Goal: Information Seeking & Learning: Compare options

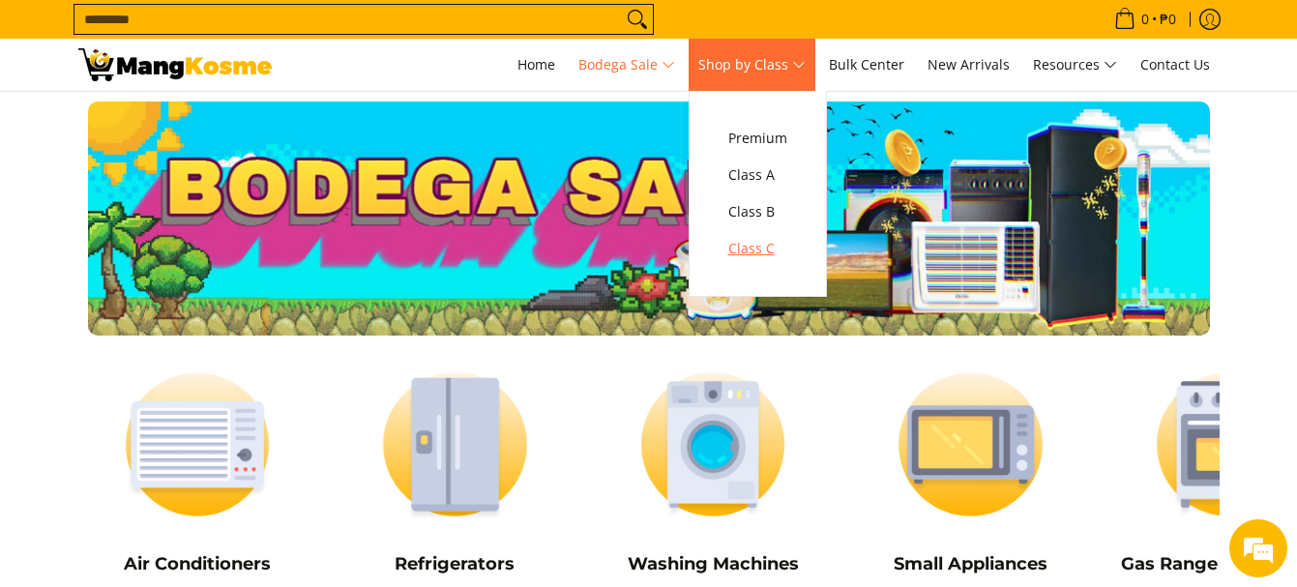
click at [761, 243] on span "Class C" at bounding box center [757, 249] width 59 height 24
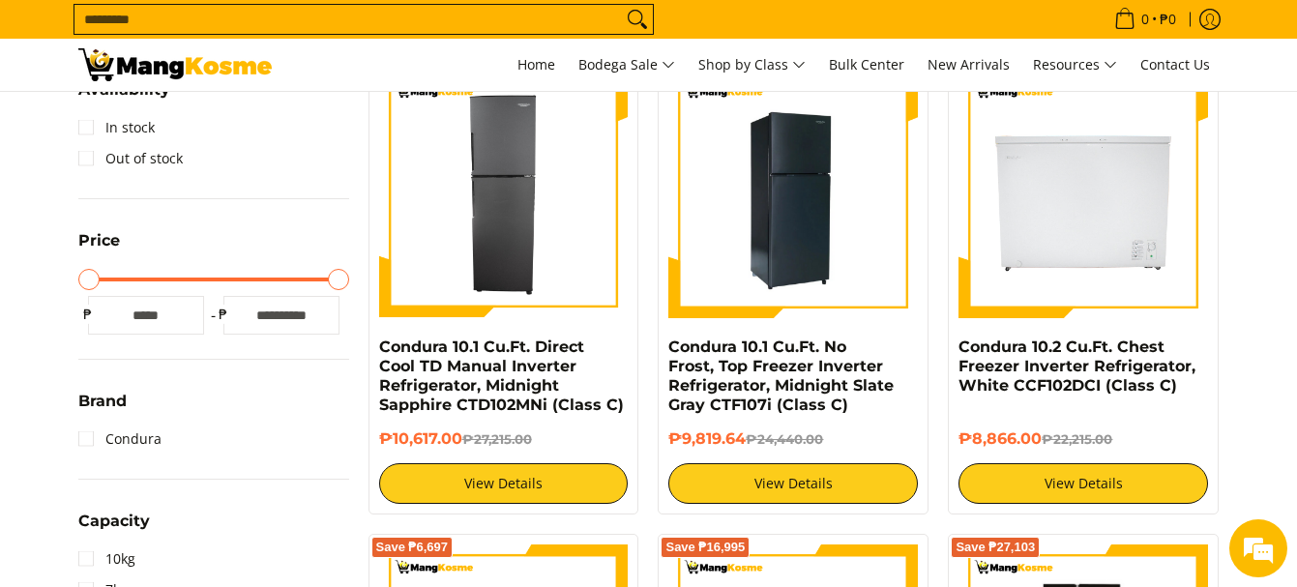
click at [797, 203] on img at bounding box center [793, 194] width 250 height 250
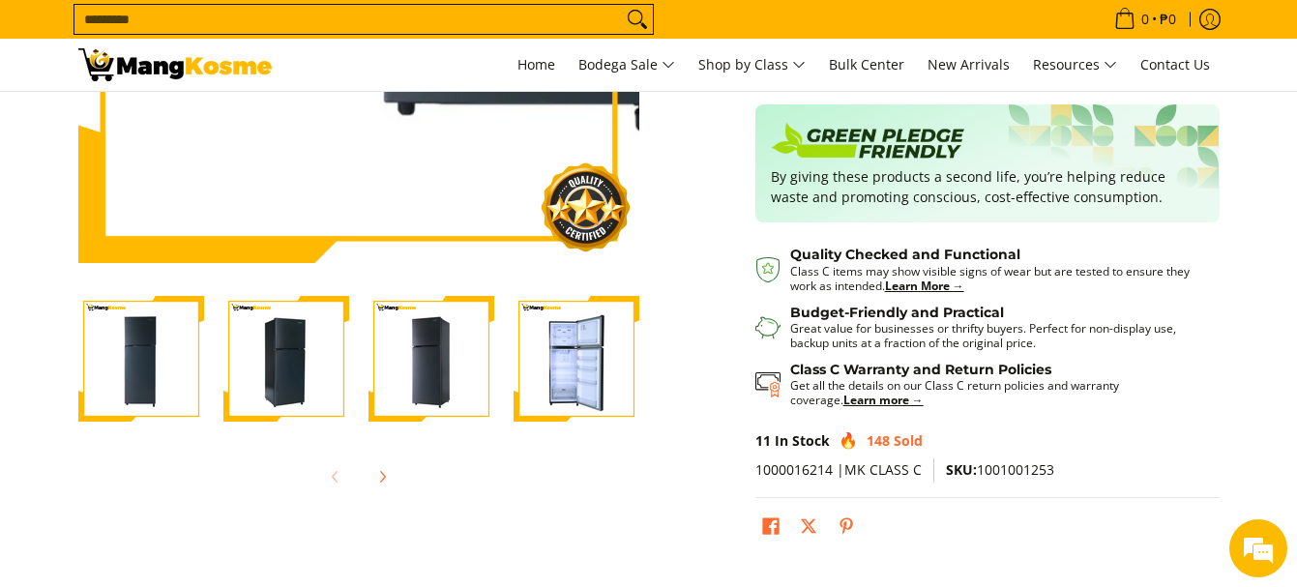
scroll to position [387, 0]
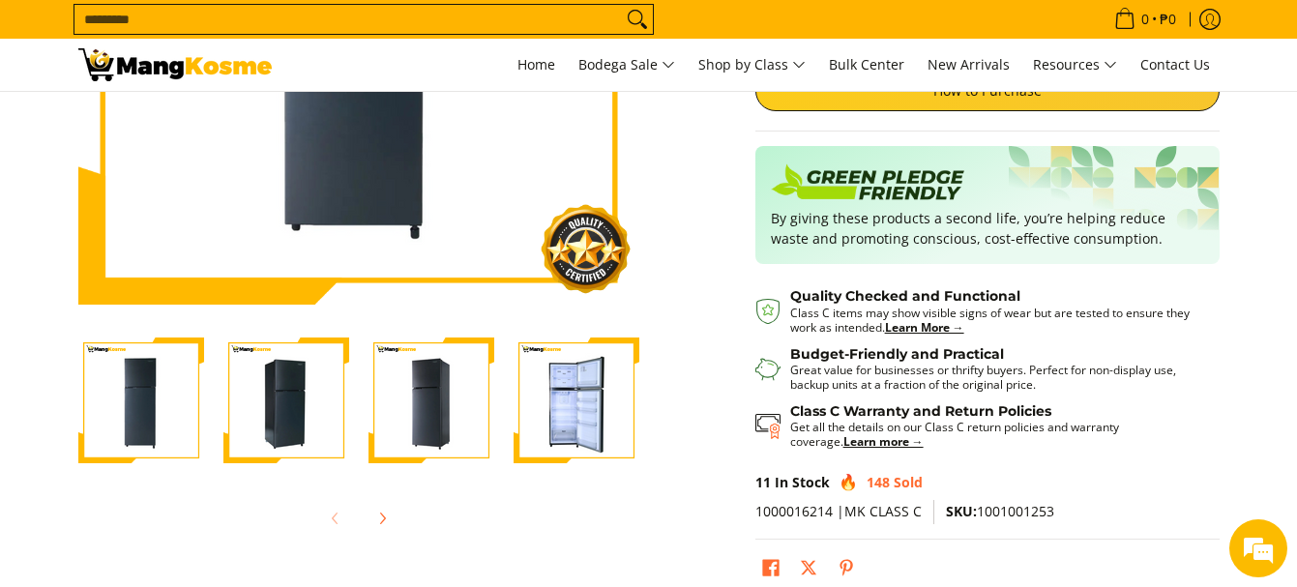
click at [550, 405] on img "Condura 10.1 Cu.Ft. No Frost, Top Freezer Inverter Refrigerator, Midnight Slate…" at bounding box center [577, 401] width 126 height 126
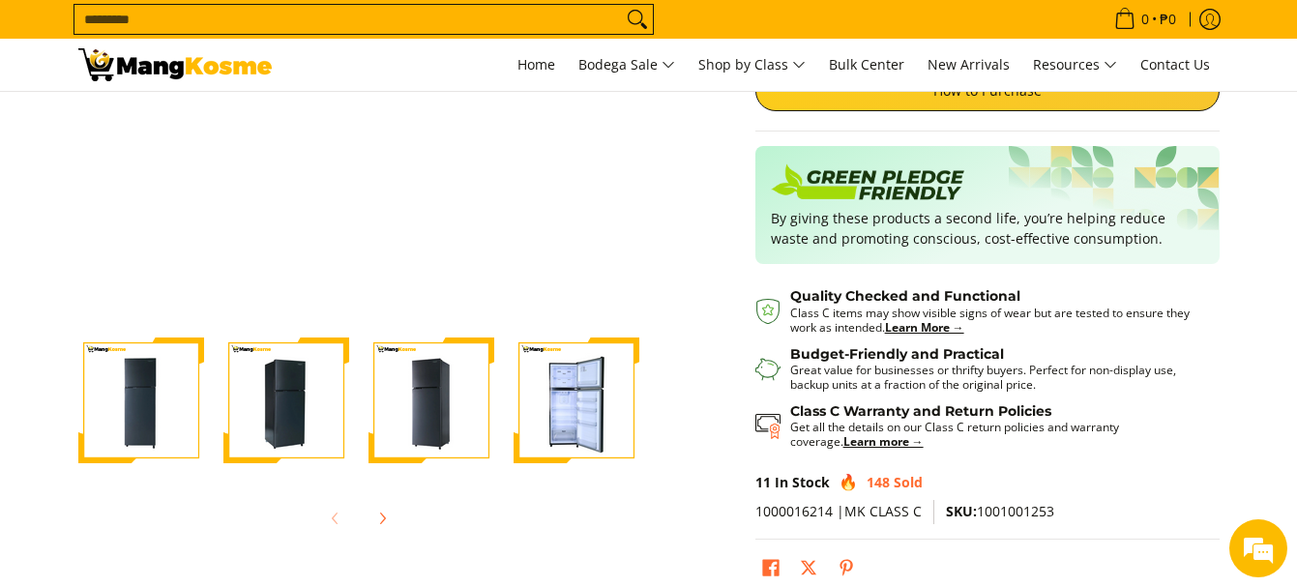
scroll to position [97, 0]
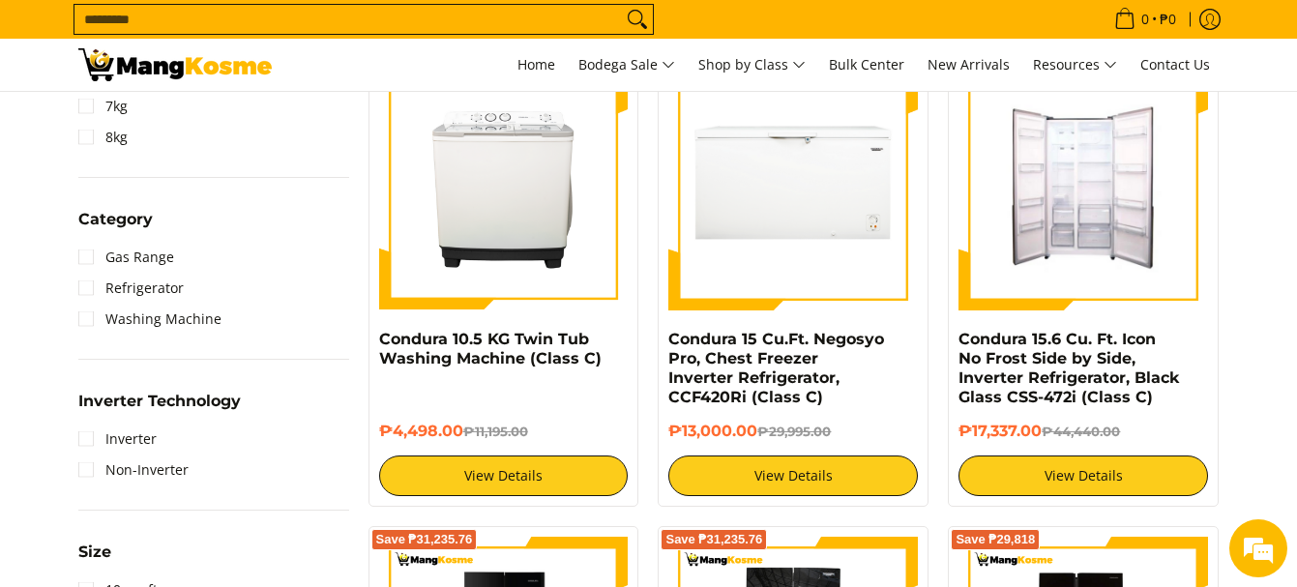
click at [1122, 192] on img at bounding box center [1084, 185] width 250 height 238
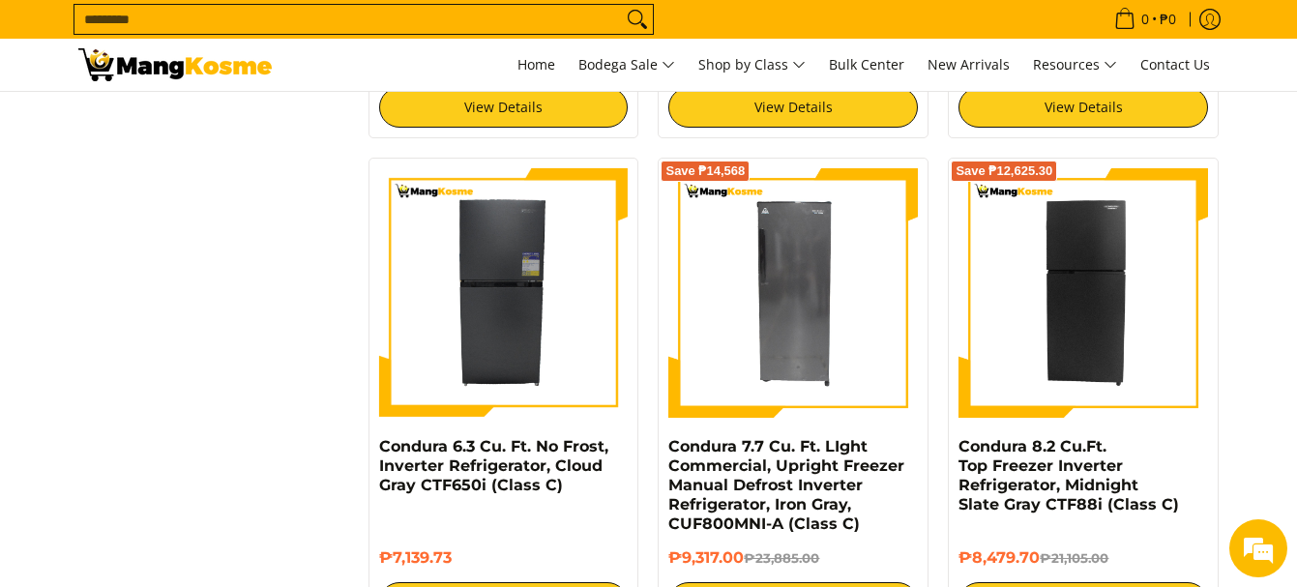
scroll to position [2225, 0]
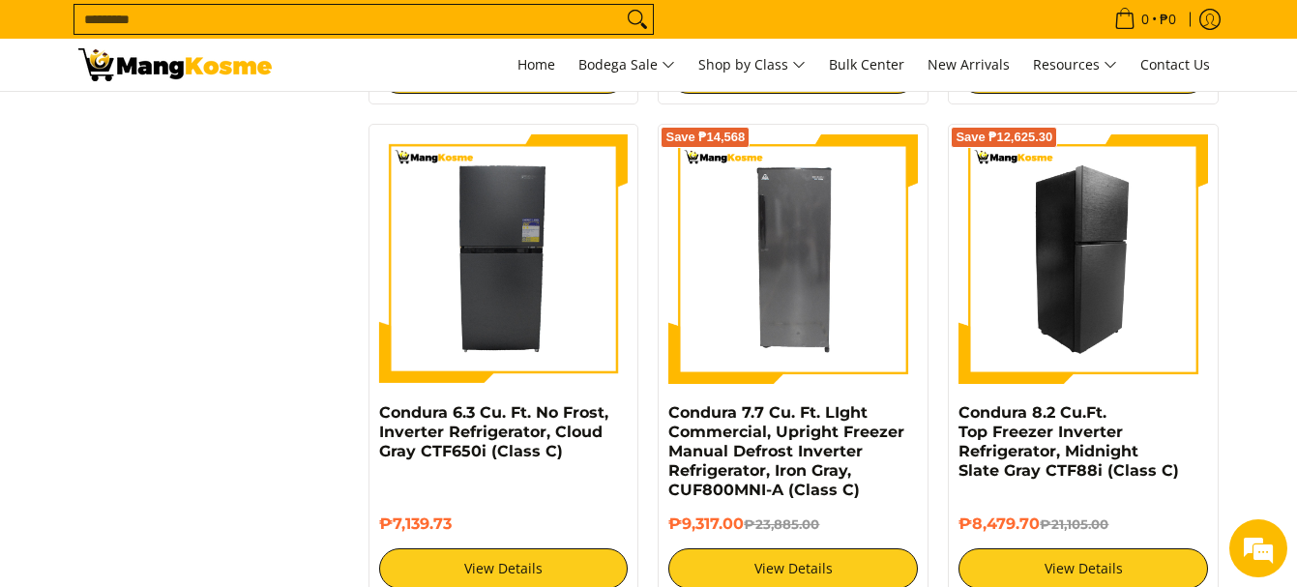
click at [1101, 315] on img at bounding box center [1084, 259] width 250 height 250
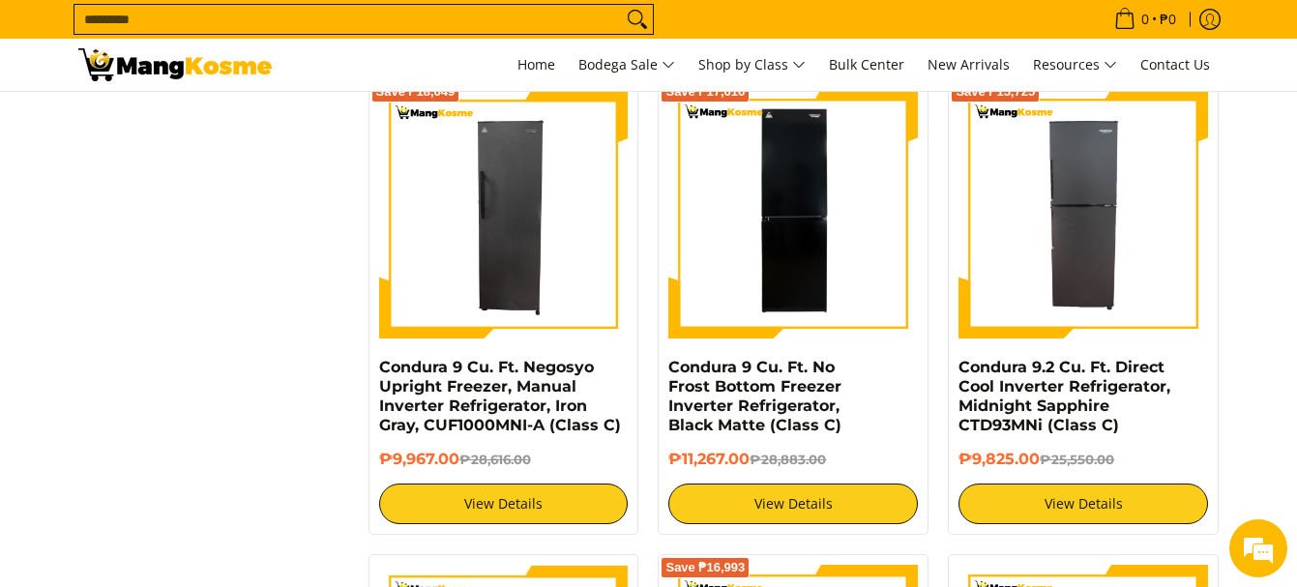
scroll to position [3193, 0]
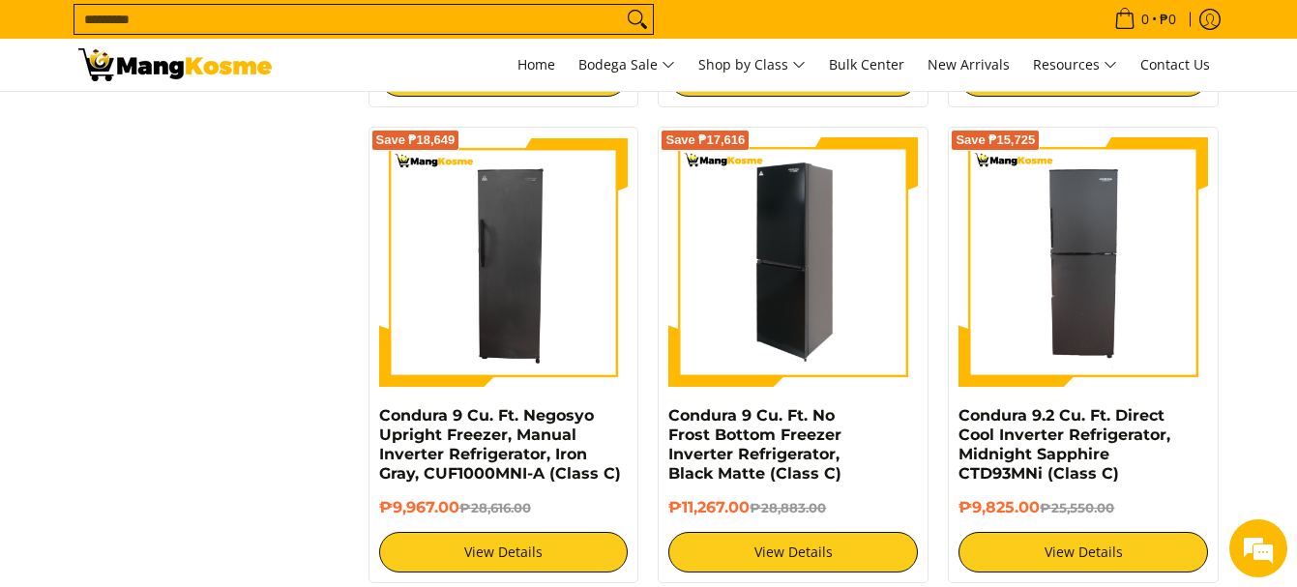
click at [810, 287] on img at bounding box center [793, 262] width 250 height 250
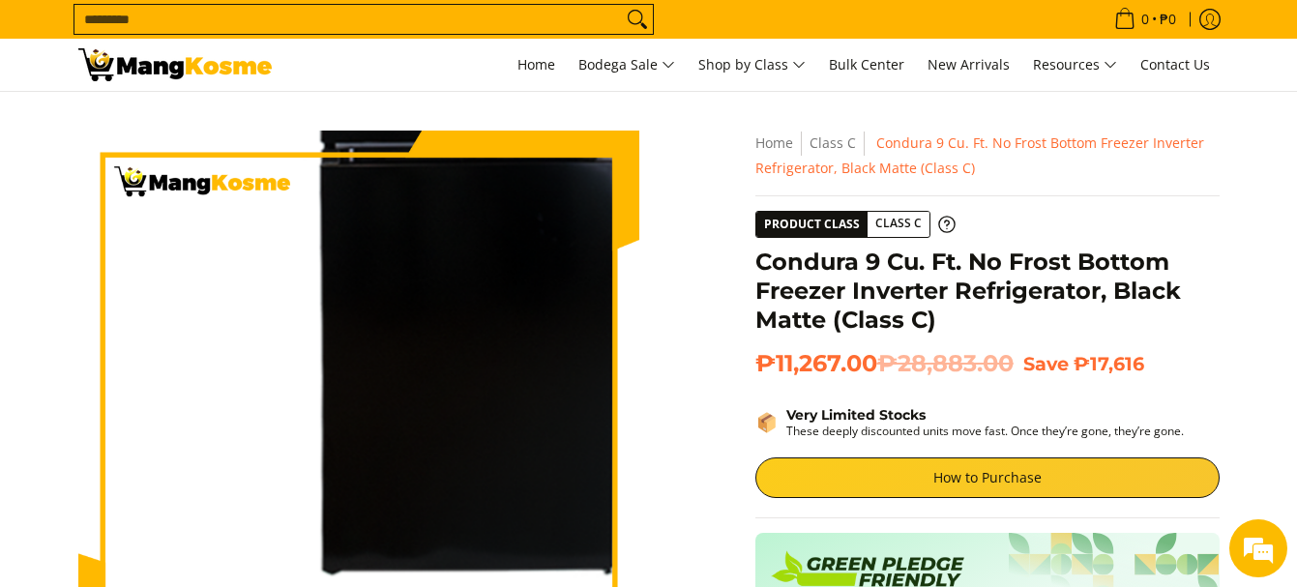
click at [553, 220] on img at bounding box center [358, 411] width 561 height 561
click at [555, 220] on img at bounding box center [358, 411] width 561 height 561
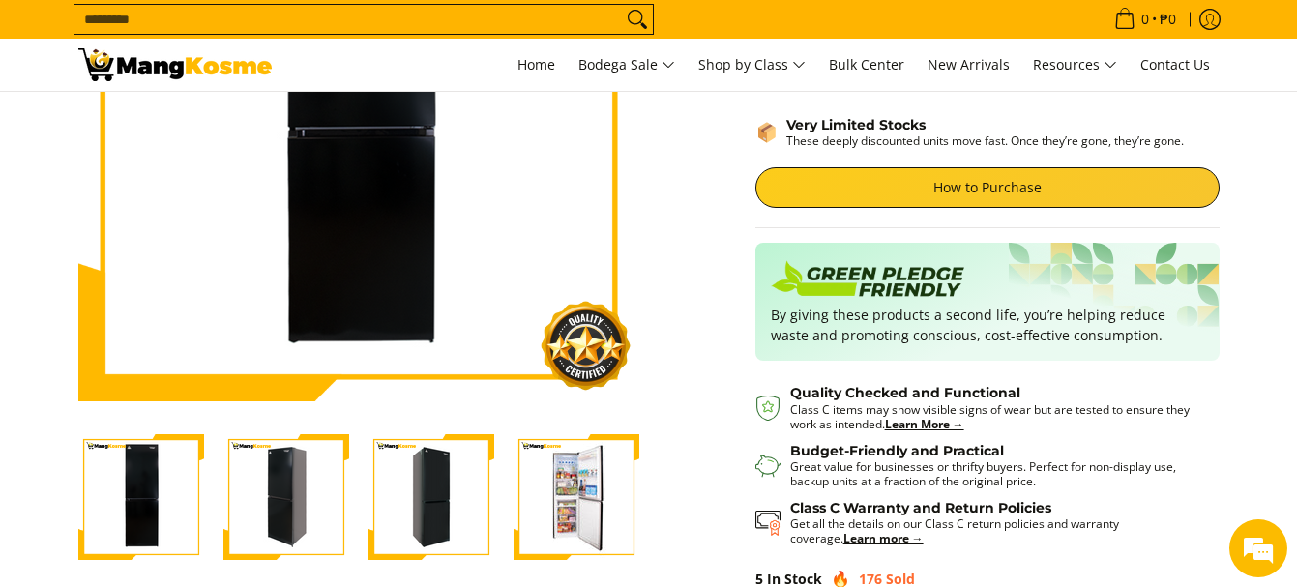
click at [585, 527] on img "Condura 9 Cu. Ft. No Frost Bottom Freezer Inverter Refrigerator, Black Matte (C…" at bounding box center [577, 497] width 126 height 126
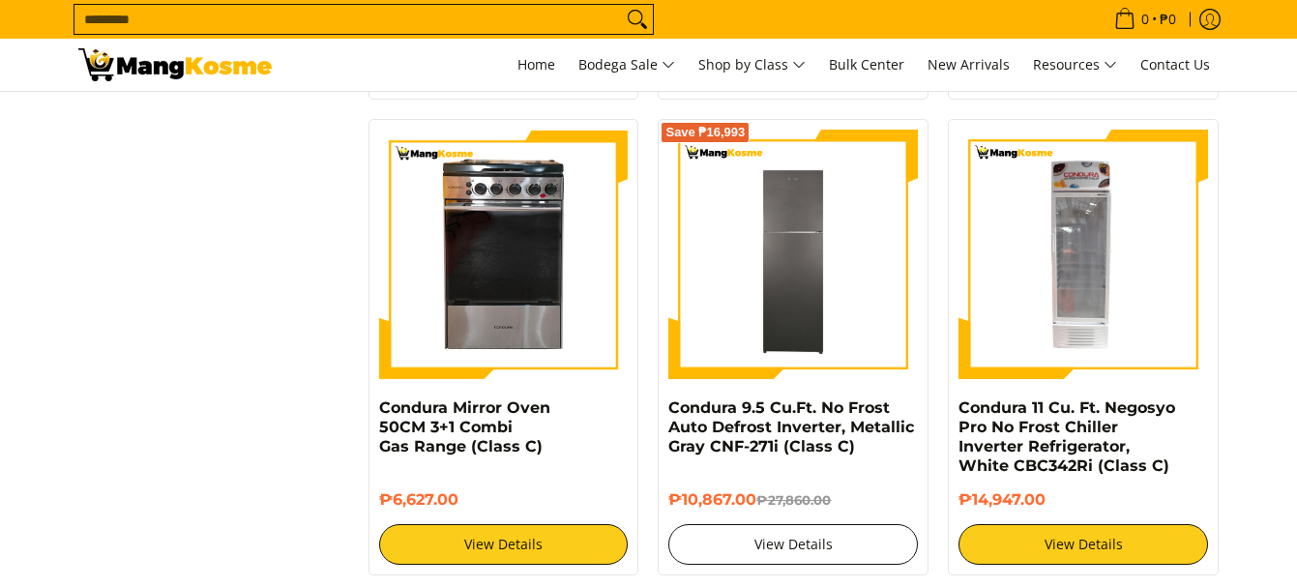
click at [792, 539] on link "View Details" at bounding box center [793, 544] width 250 height 41
click at [841, 538] on link "View Details" at bounding box center [793, 544] width 250 height 41
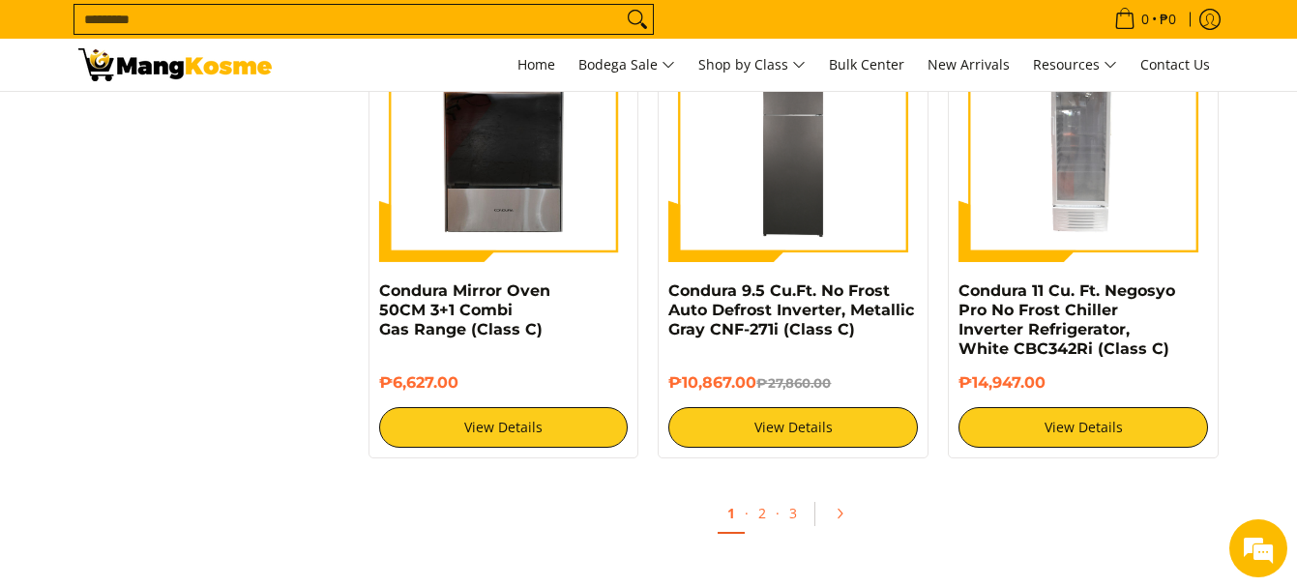
scroll to position [3776, 0]
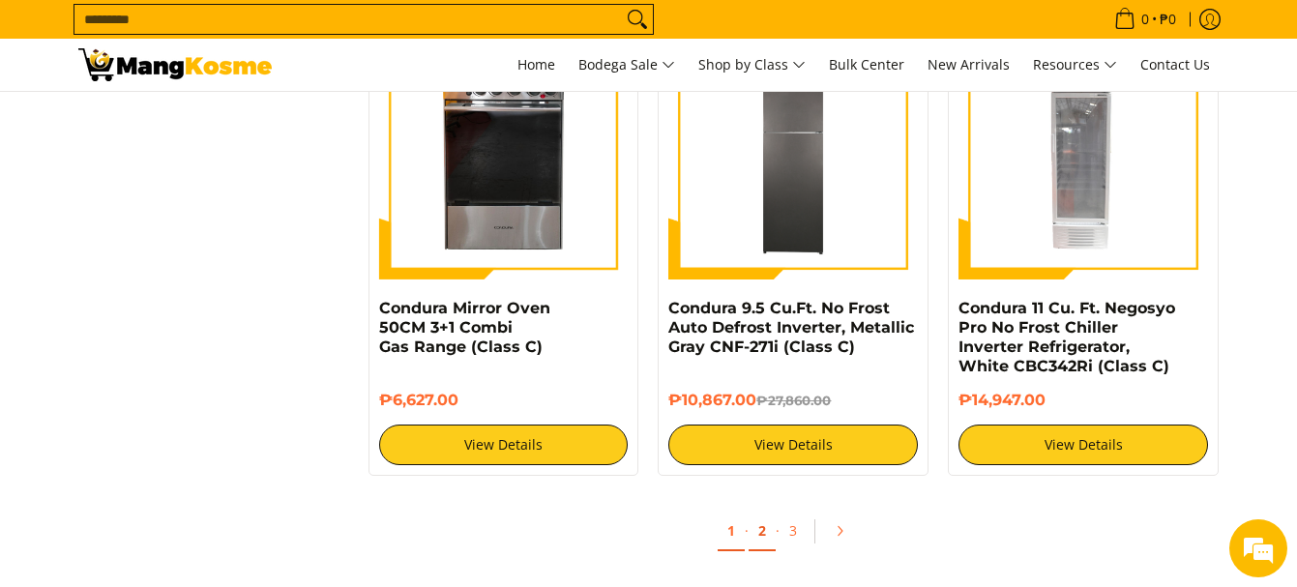
click at [763, 530] on link "2" at bounding box center [762, 532] width 27 height 40
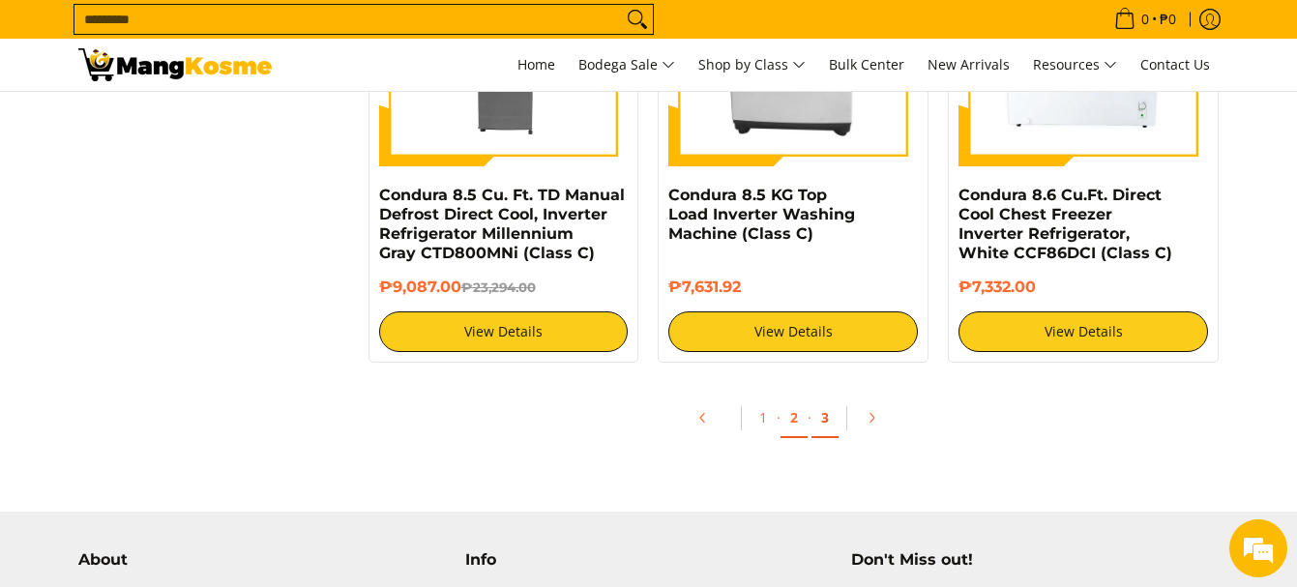
click at [824, 399] on link "3" at bounding box center [825, 419] width 27 height 40
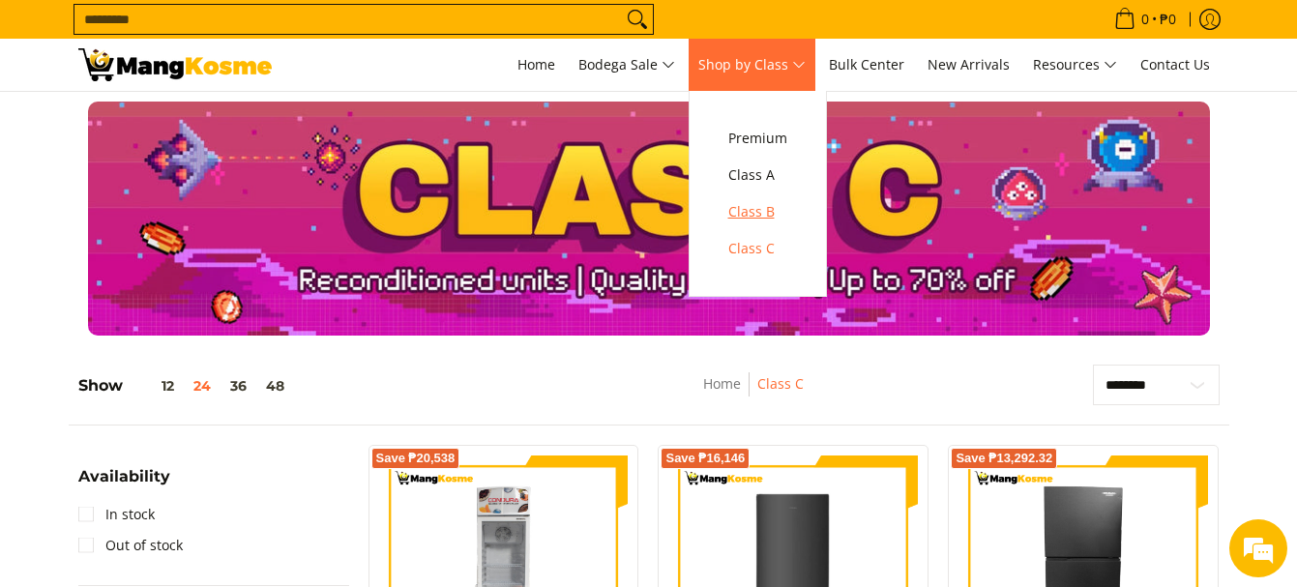
click at [763, 215] on span "Class B" at bounding box center [757, 212] width 59 height 24
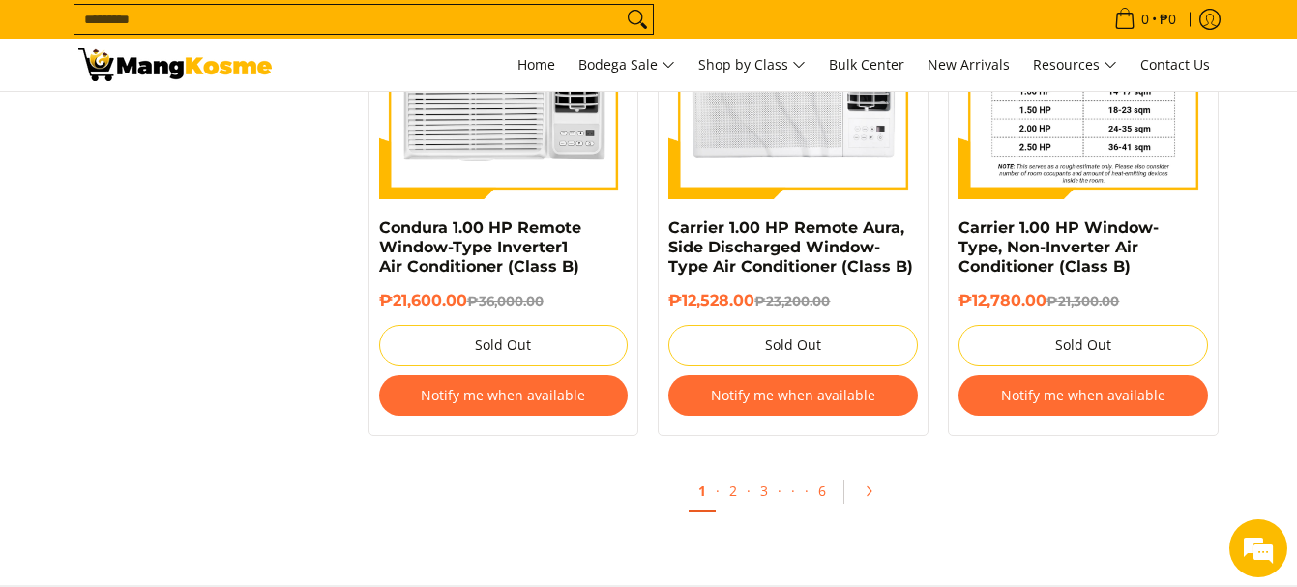
scroll to position [3966, 0]
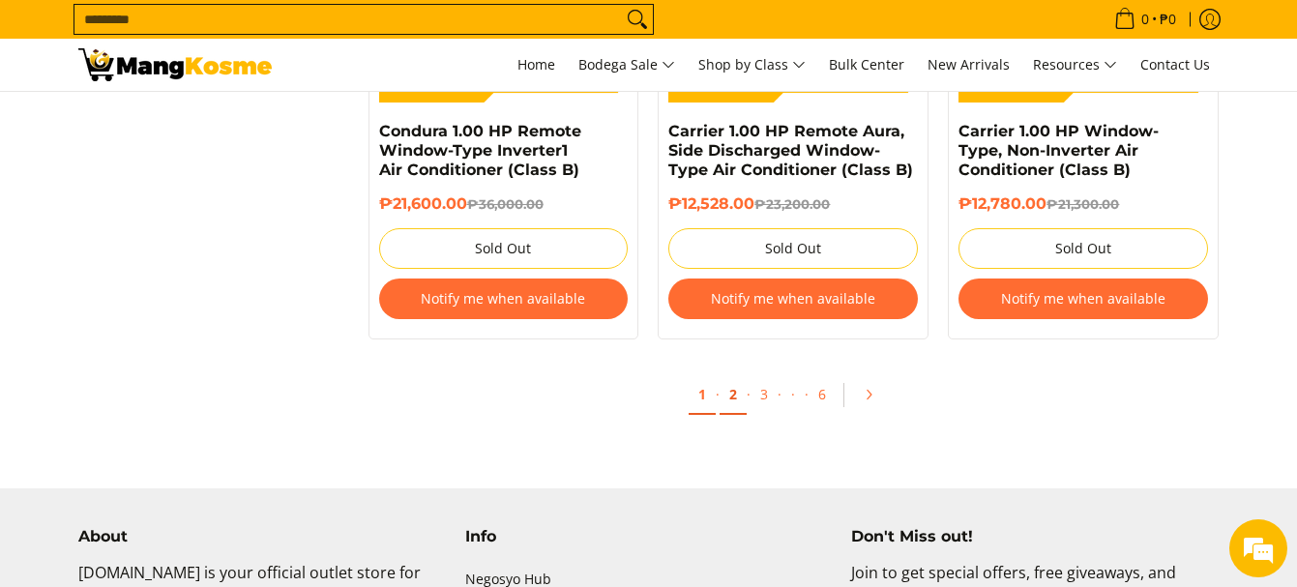
click at [737, 396] on link "2" at bounding box center [733, 395] width 27 height 40
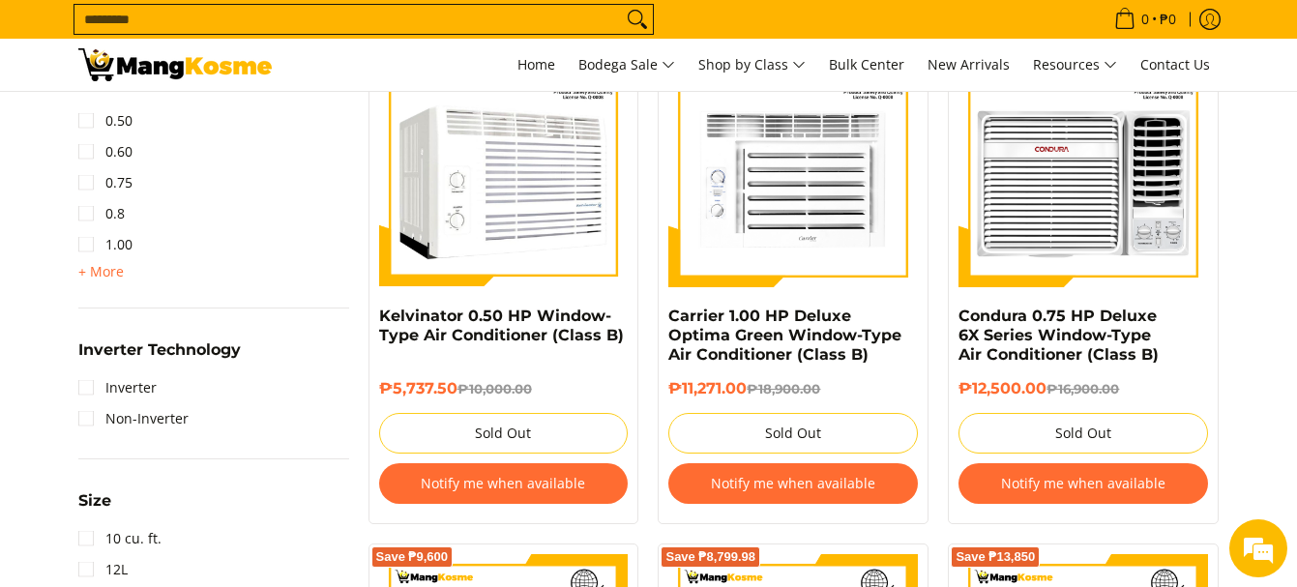
scroll to position [1354, 0]
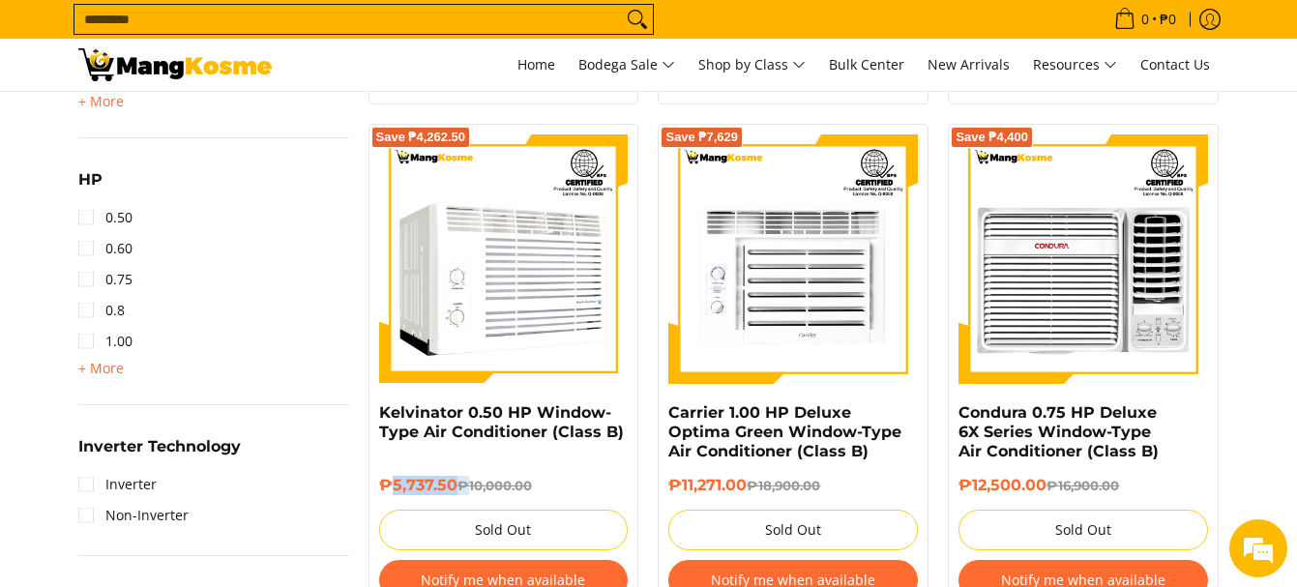
click at [471, 496] on div "₱5,737.50 ₱10,000.00" at bounding box center [504, 493] width 250 height 34
drag, startPoint x: 471, startPoint y: 494, endPoint x: 646, endPoint y: 284, distance: 273.4
click at [646, 284] on div "Save ₱4,262.50 Kelvinator 0.50 HP Window-Type Air Conditioner (Class B) ₱5,737.…" at bounding box center [504, 372] width 290 height 497
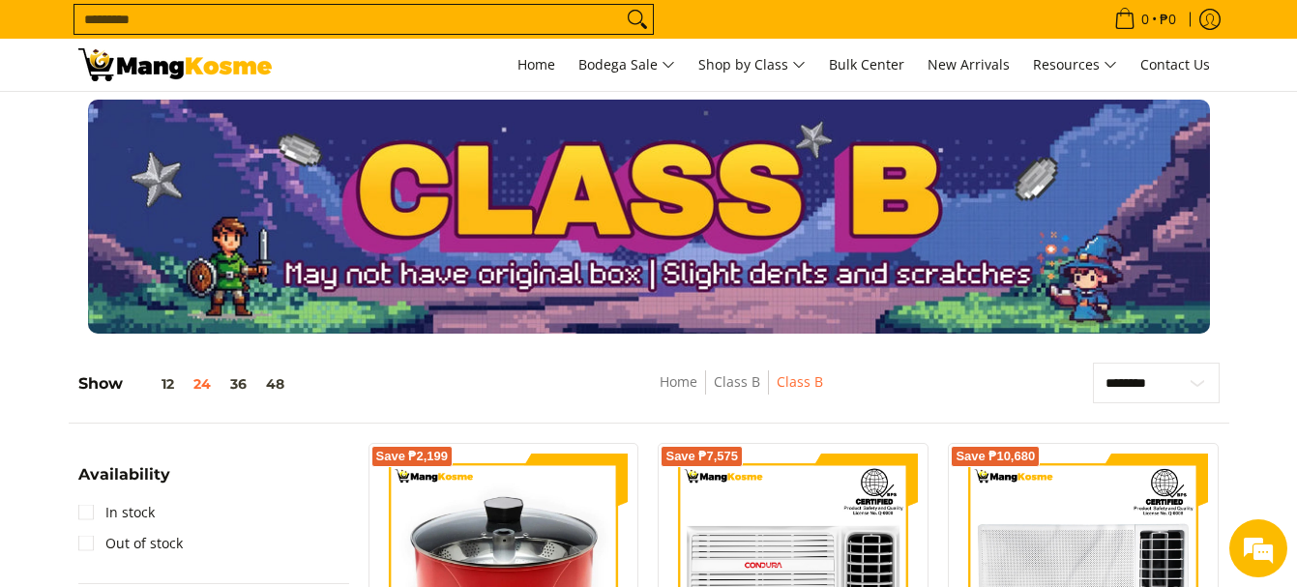
scroll to position [0, 0]
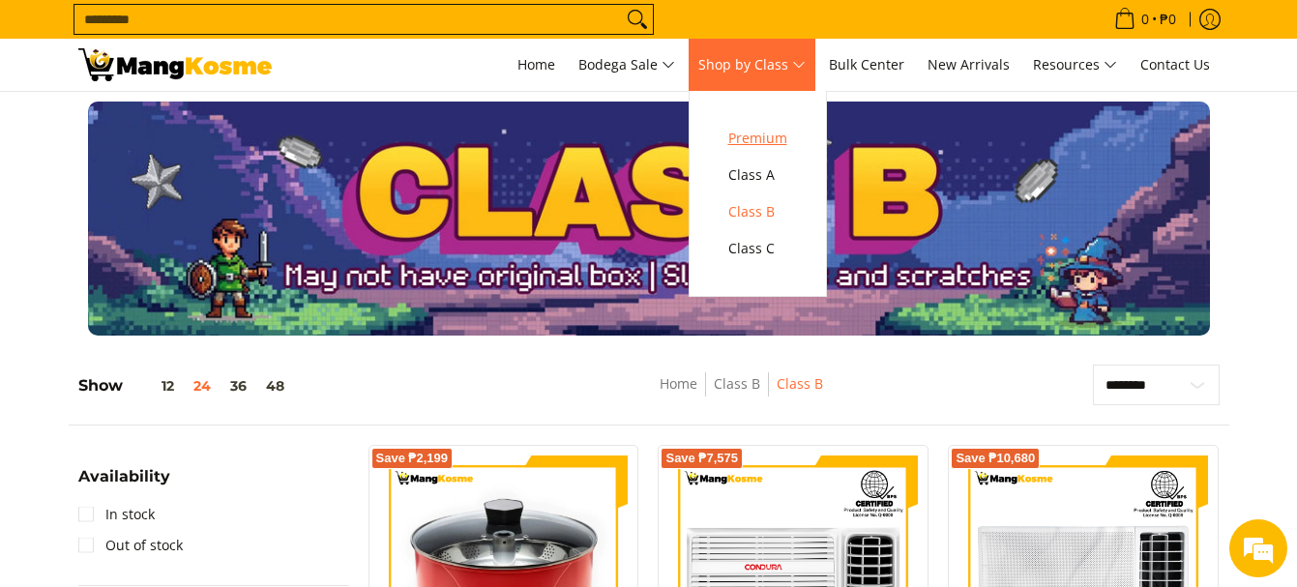
click at [767, 140] on span "Premium" at bounding box center [757, 139] width 59 height 24
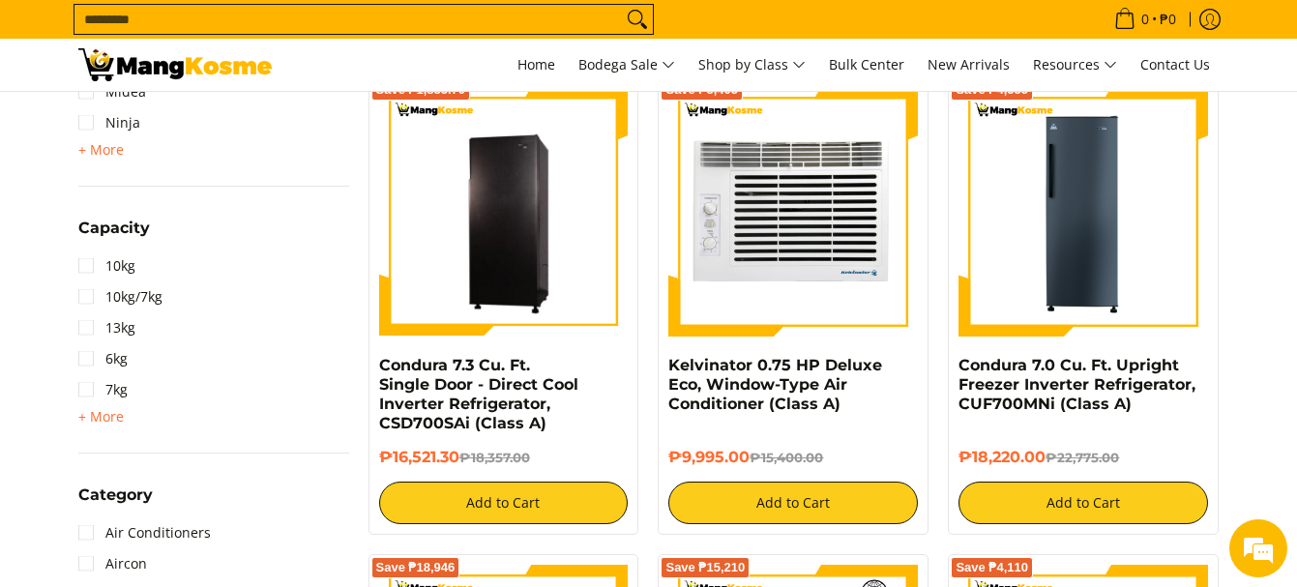
scroll to position [774, 0]
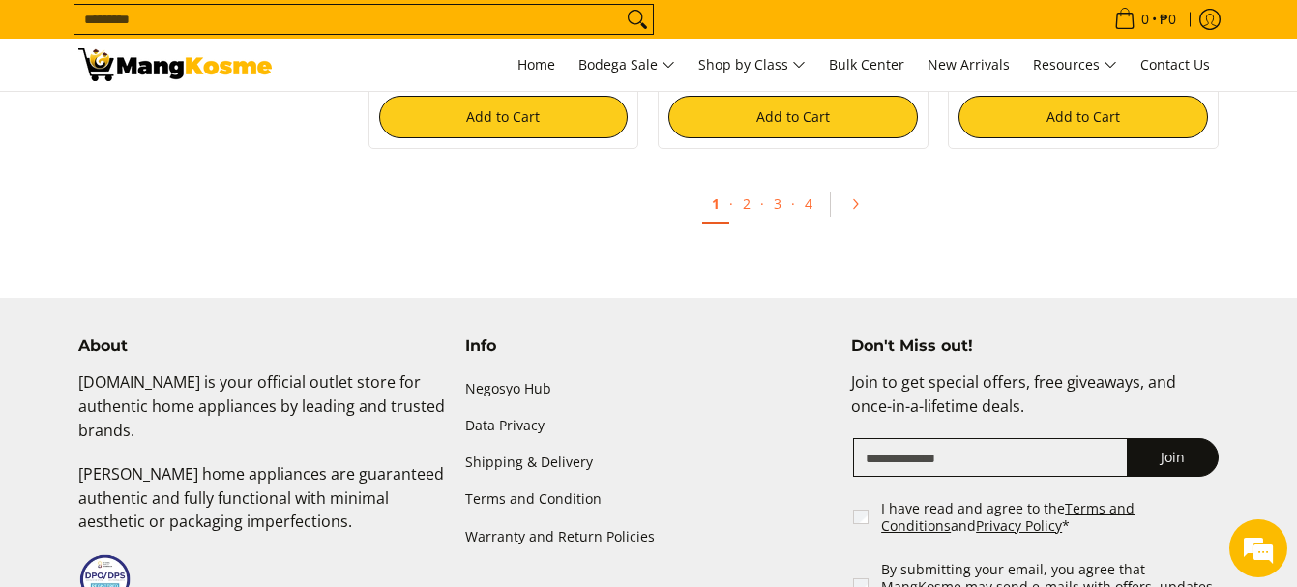
scroll to position [3966, 0]
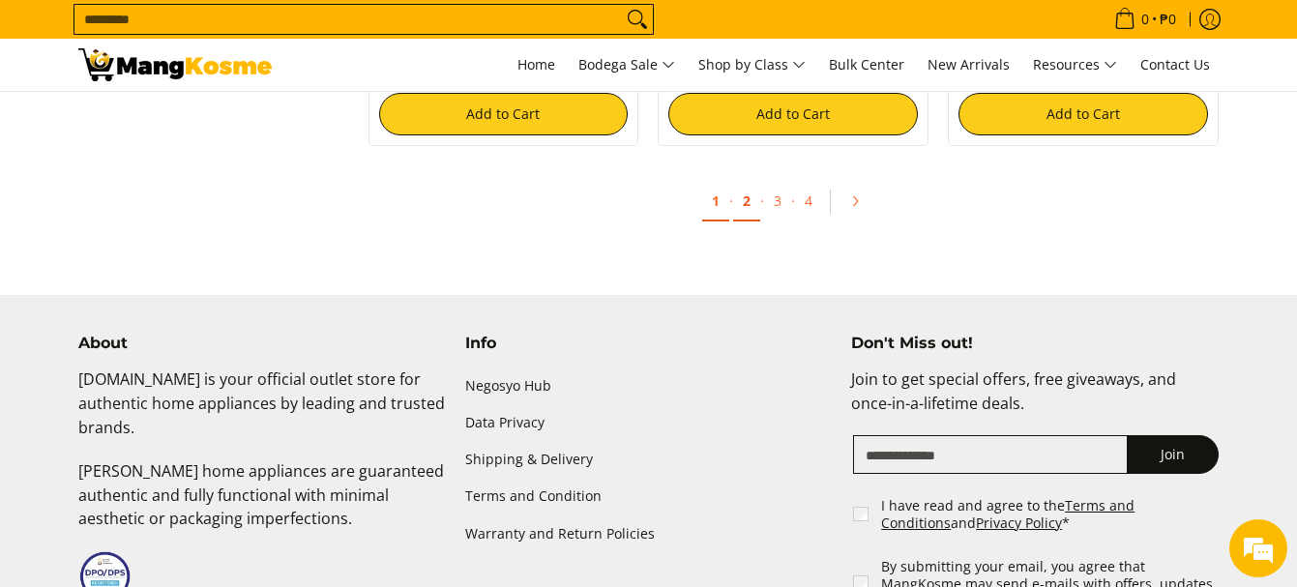
click at [749, 205] on link "2" at bounding box center [746, 202] width 27 height 40
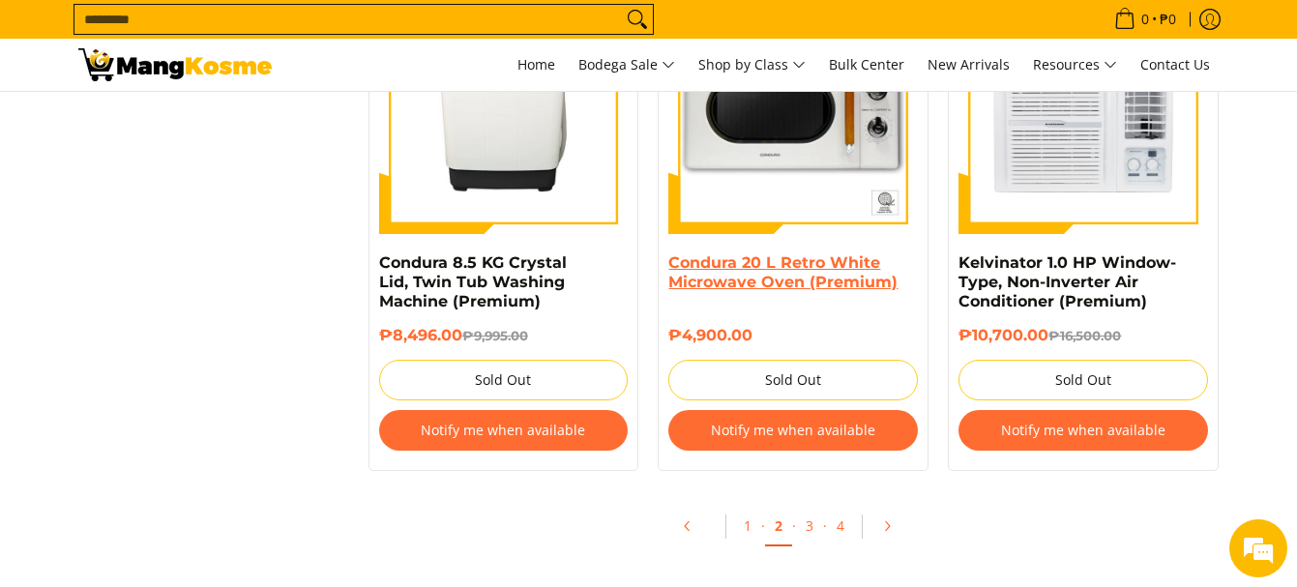
scroll to position [3870, 0]
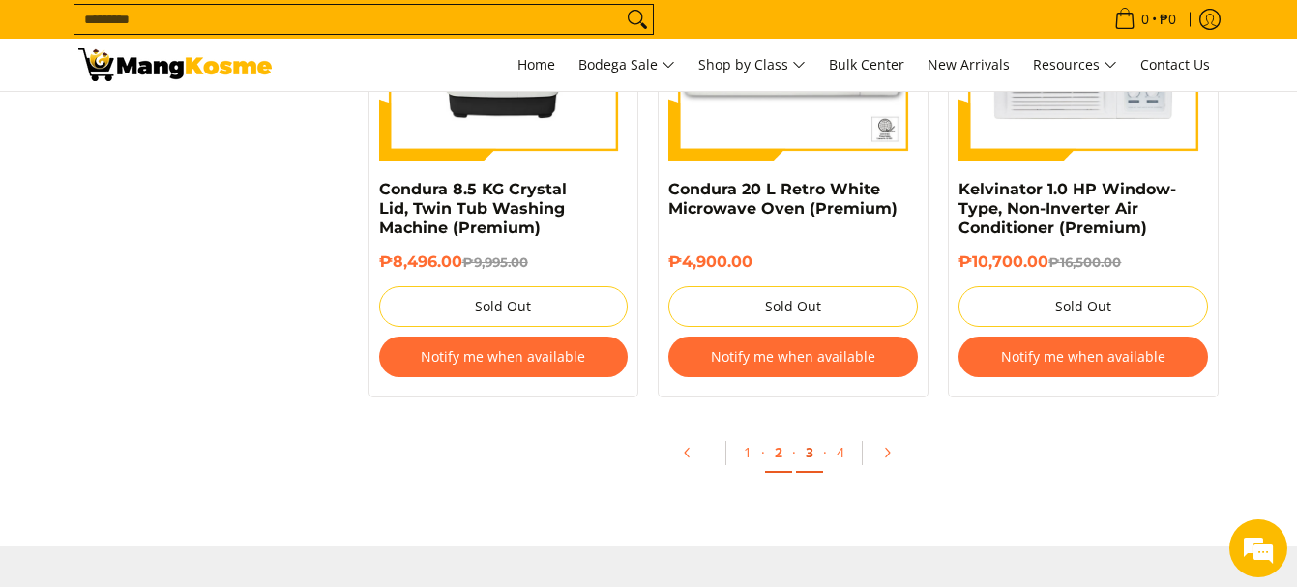
click at [811, 449] on link "3" at bounding box center [809, 453] width 27 height 40
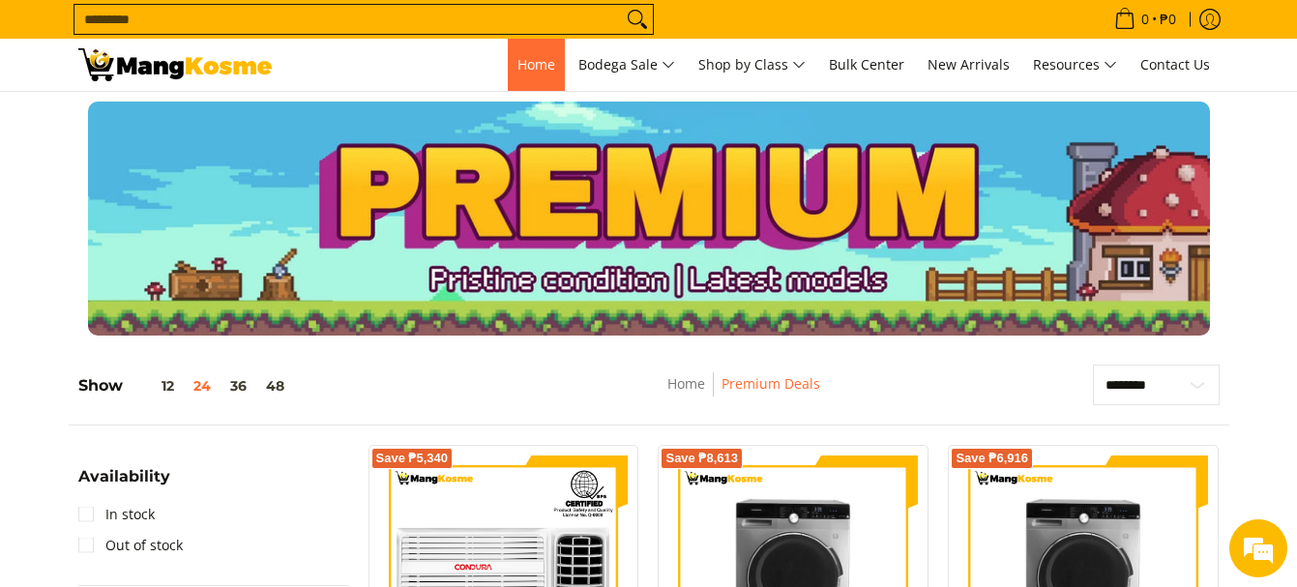
click at [523, 61] on span "Home" at bounding box center [537, 64] width 38 height 18
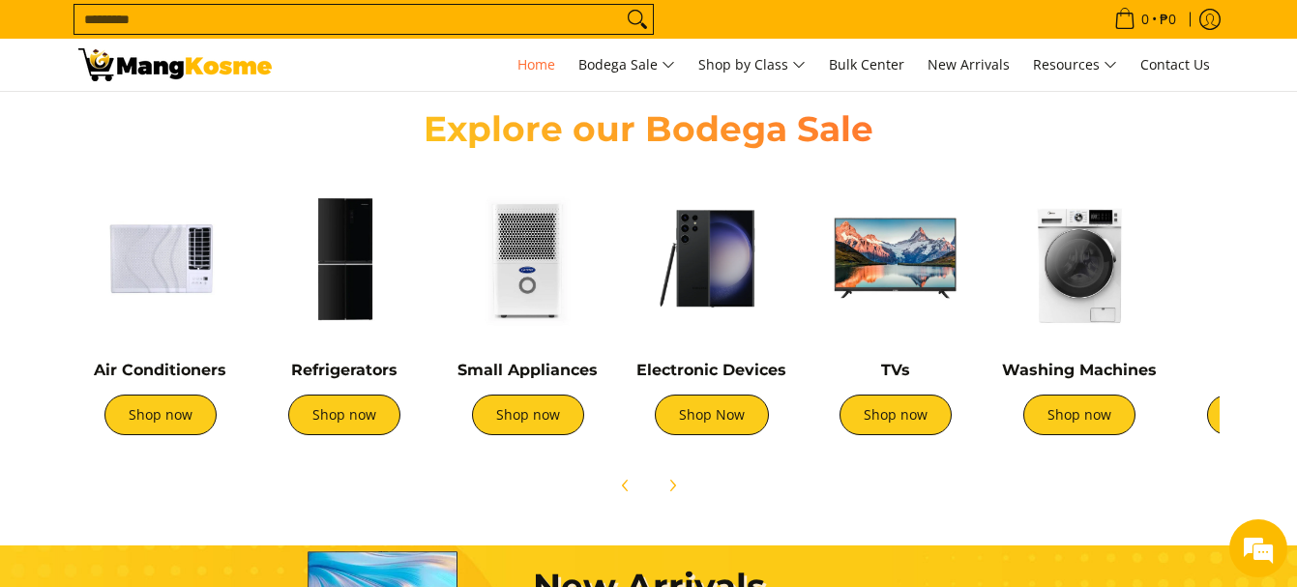
drag, startPoint x: 956, startPoint y: 502, endPoint x: 886, endPoint y: 501, distance: 69.7
click at [886, 501] on div at bounding box center [649, 485] width 1142 height 43
click at [1280, 342] on section "Explore our Bodega Sale Air Conditioners Shop now Refrigerators Shop now" at bounding box center [648, 296] width 1297 height 437
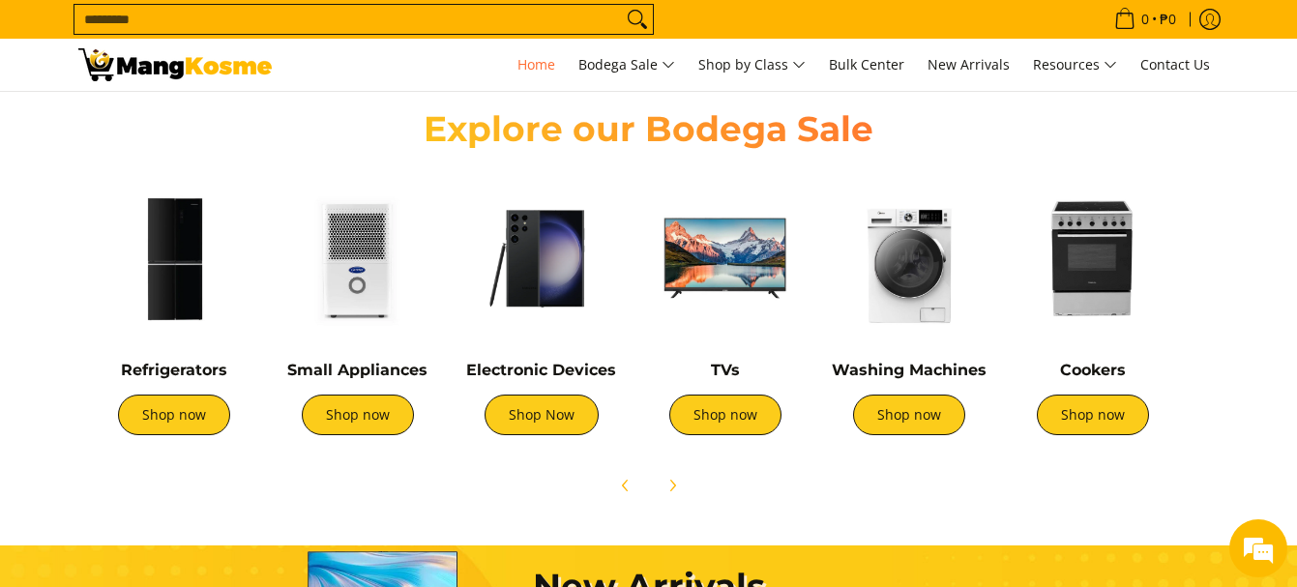
scroll to position [0, 137]
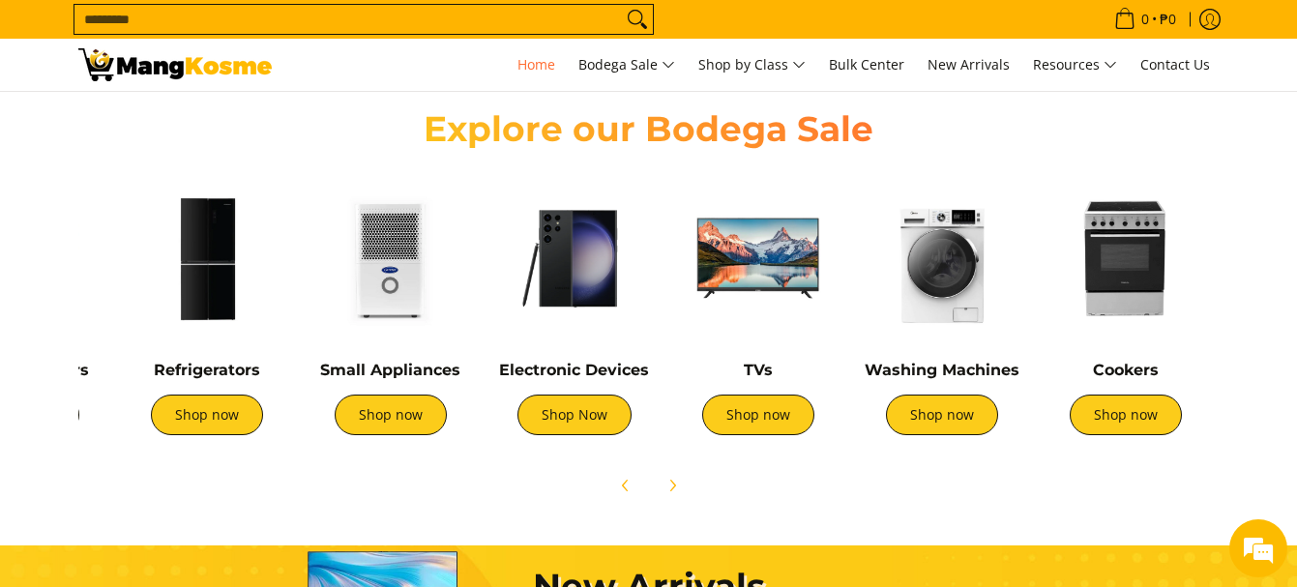
drag, startPoint x: 987, startPoint y: 301, endPoint x: 871, endPoint y: 326, distance: 118.8
click at [871, 326] on img at bounding box center [942, 258] width 164 height 164
click at [739, 421] on link "Shop now" at bounding box center [758, 415] width 112 height 41
